Goal: Register for event/course

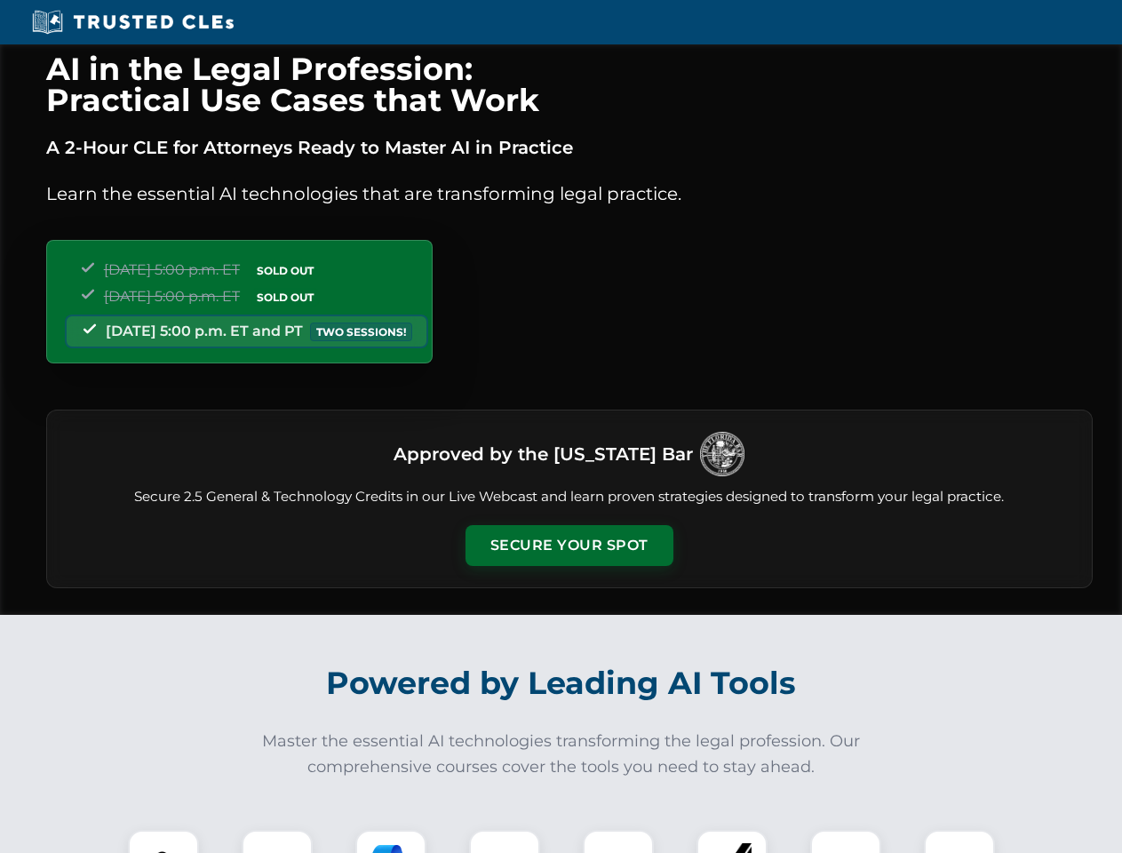
click at [568, 545] on button "Secure Your Spot" at bounding box center [569, 545] width 208 height 41
click at [163, 841] on img at bounding box center [164, 865] width 52 height 52
click at [277, 841] on div at bounding box center [277, 864] width 71 height 71
